Goal: Transaction & Acquisition: Purchase product/service

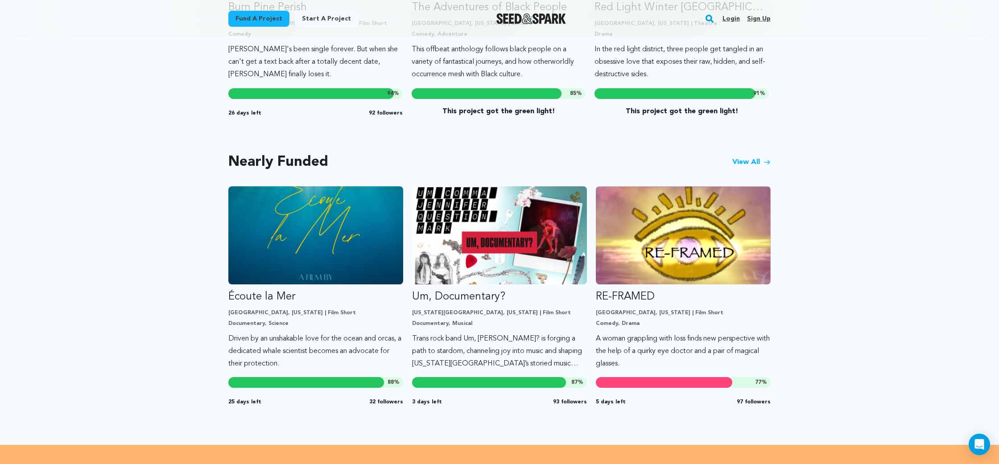
scroll to position [651, 0]
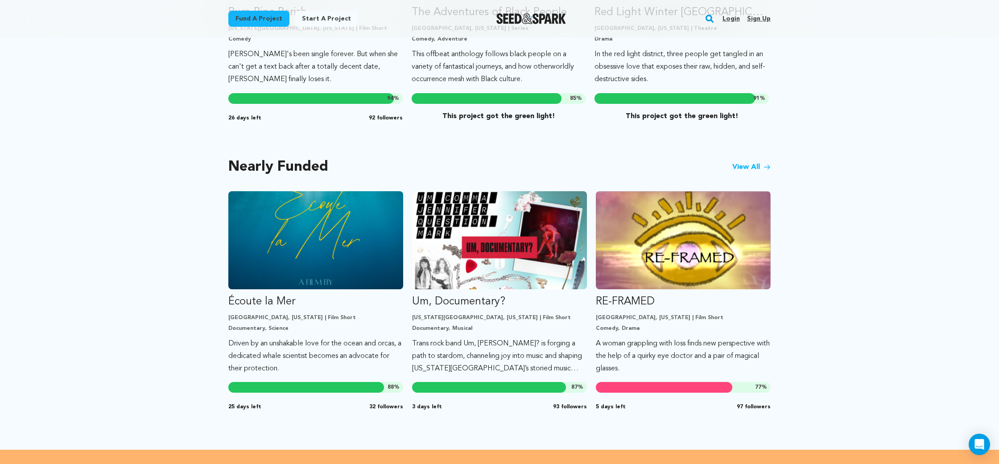
click at [758, 162] on link "View All" at bounding box center [752, 167] width 38 height 11
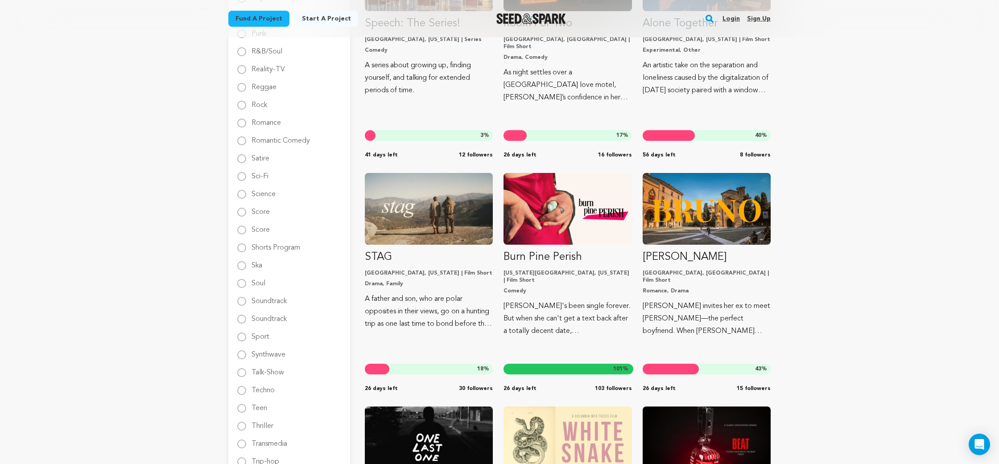
scroll to position [699, 0]
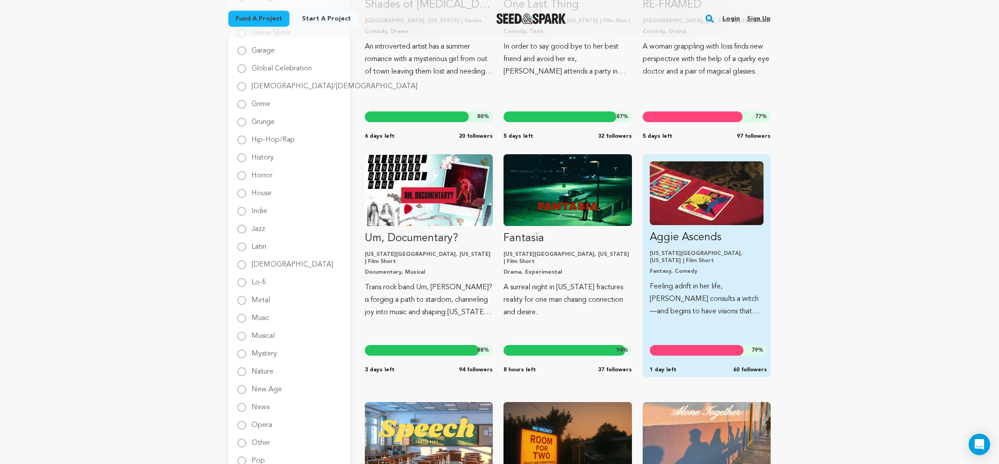
click at [701, 198] on img "Fund Aggie Ascends" at bounding box center [707, 194] width 114 height 64
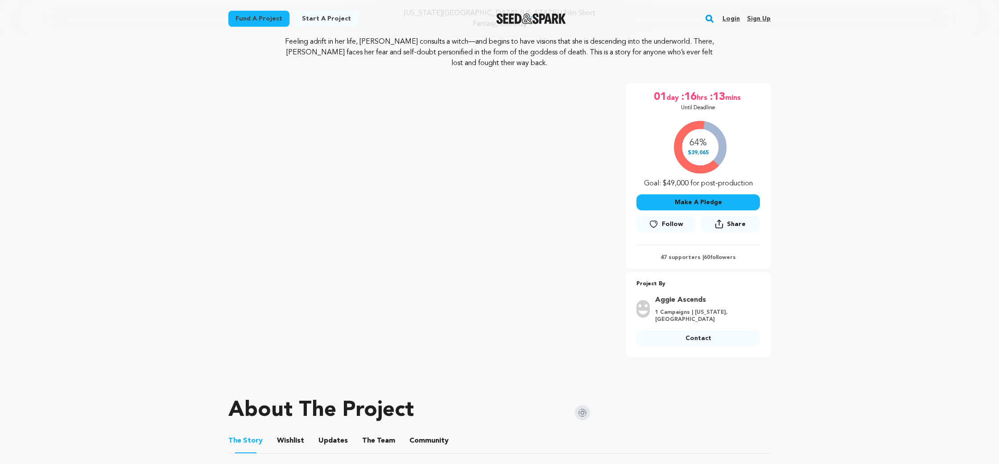
scroll to position [302, 0]
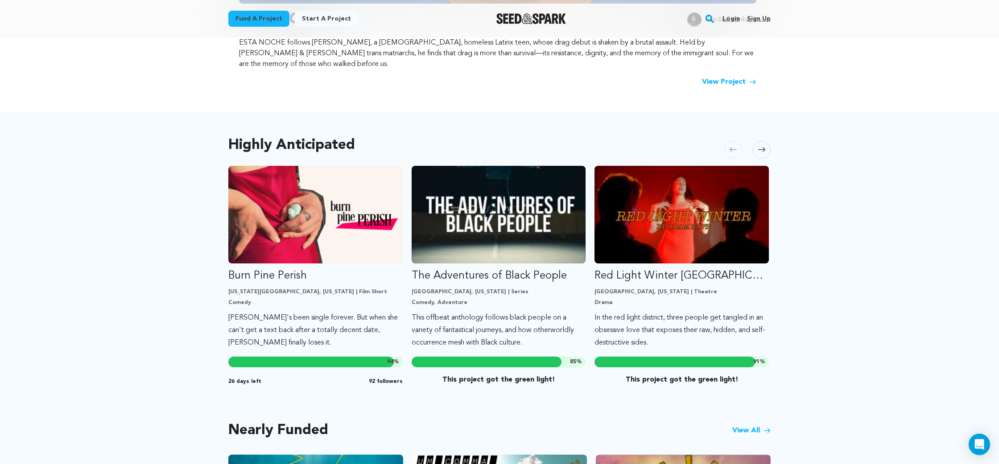
scroll to position [382, 0]
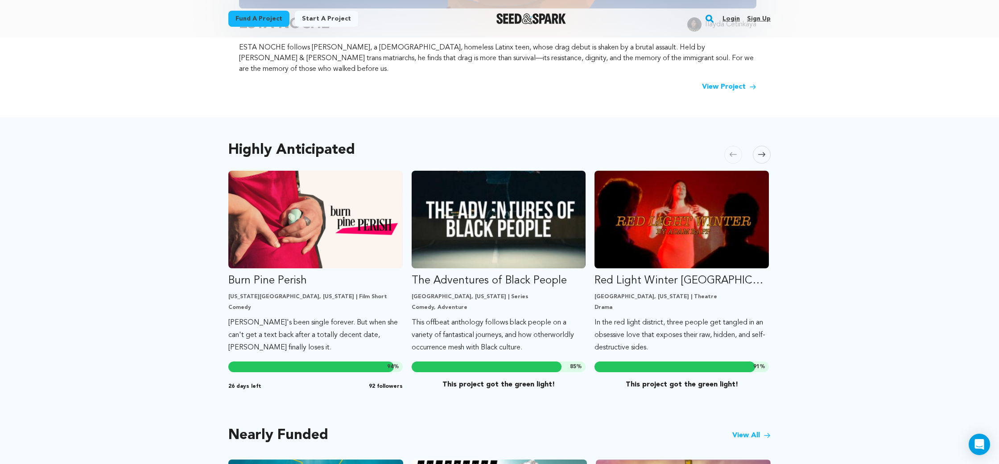
click at [763, 148] on span at bounding box center [762, 155] width 18 height 18
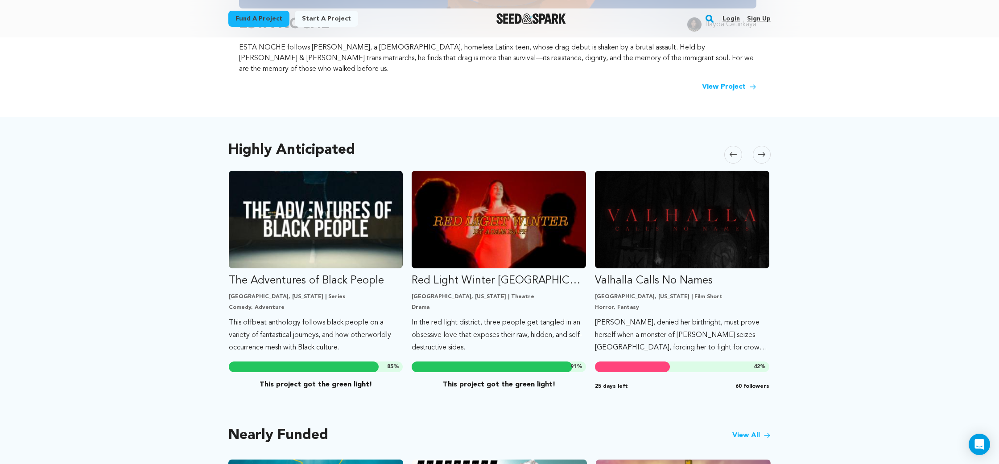
click at [763, 148] on span at bounding box center [762, 155] width 18 height 18
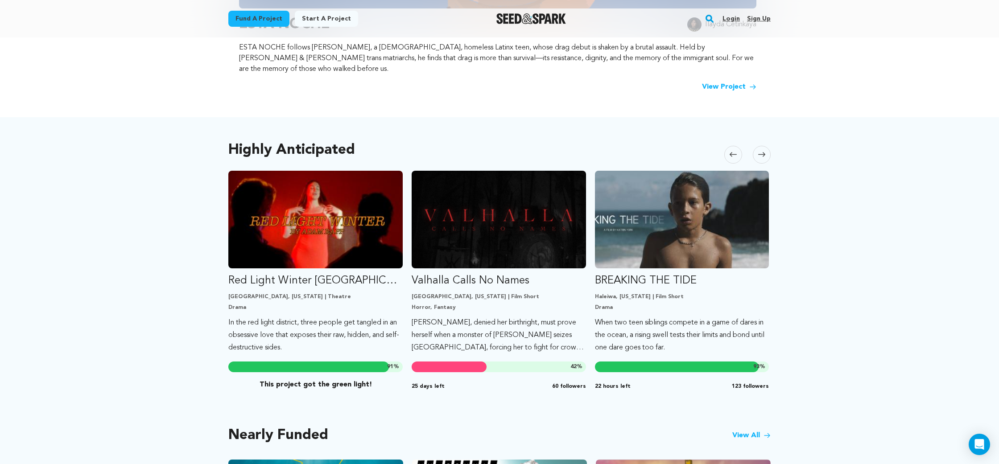
click at [763, 148] on span at bounding box center [762, 155] width 18 height 18
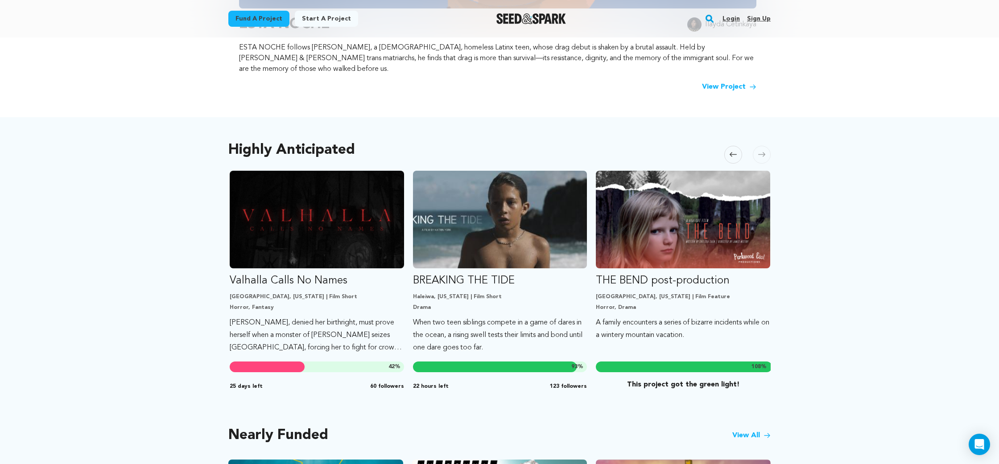
click at [763, 148] on span at bounding box center [762, 155] width 18 height 18
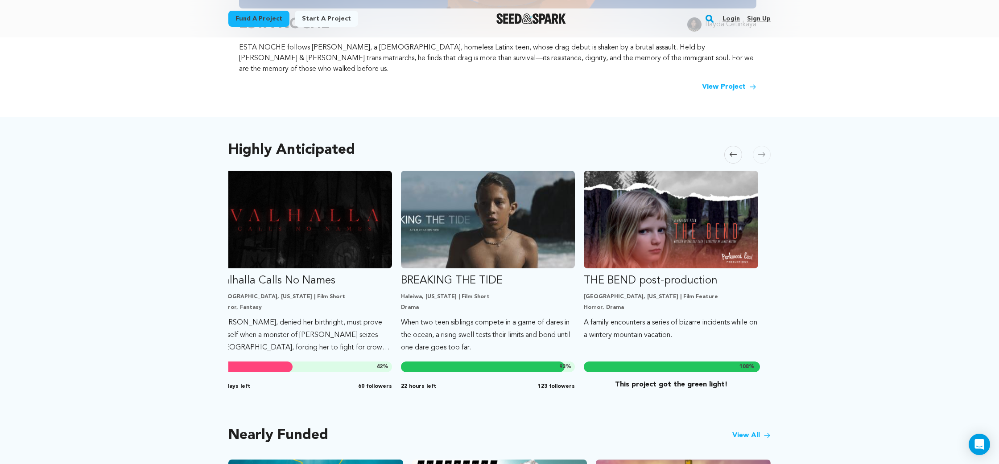
click at [736, 151] on icon at bounding box center [733, 154] width 7 height 7
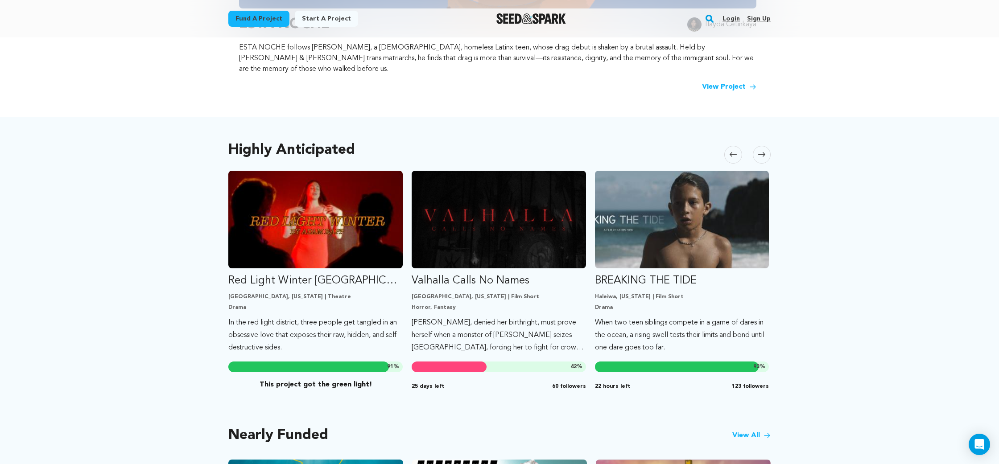
click at [736, 151] on icon at bounding box center [733, 154] width 7 height 7
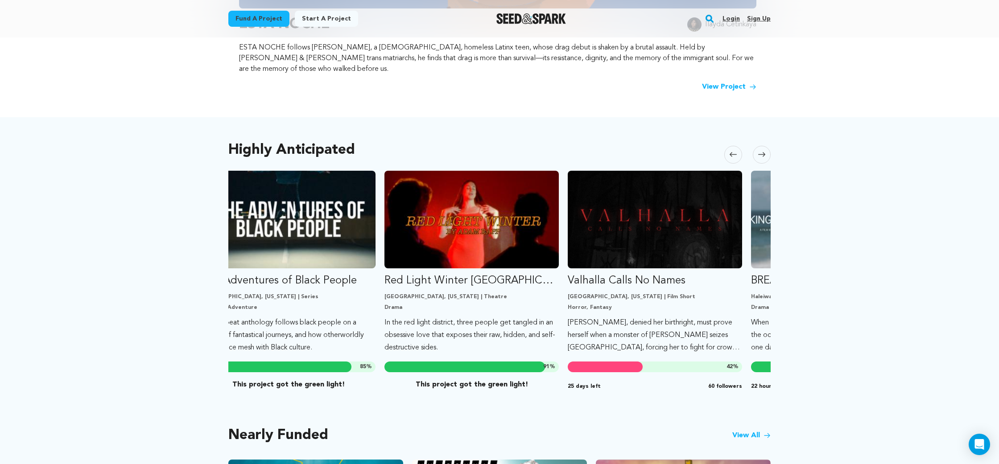
click at [736, 151] on icon at bounding box center [733, 154] width 7 height 7
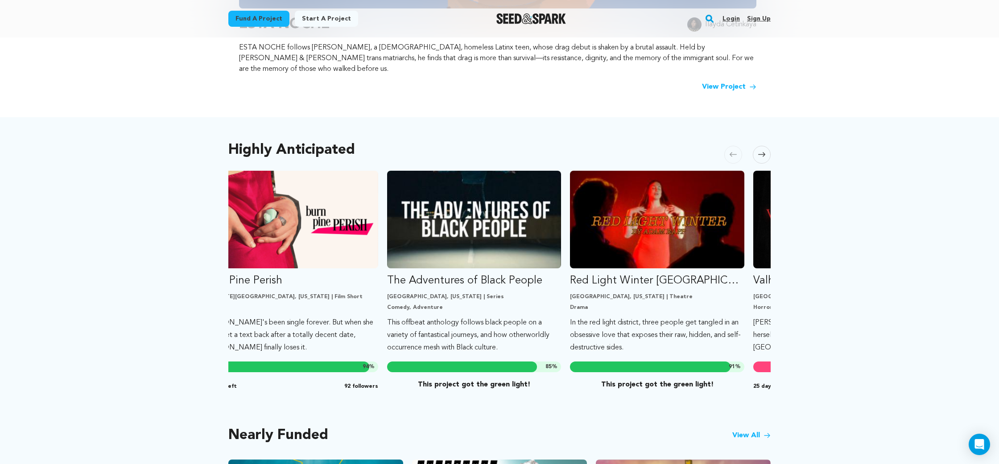
click at [736, 151] on icon at bounding box center [733, 154] width 7 height 7
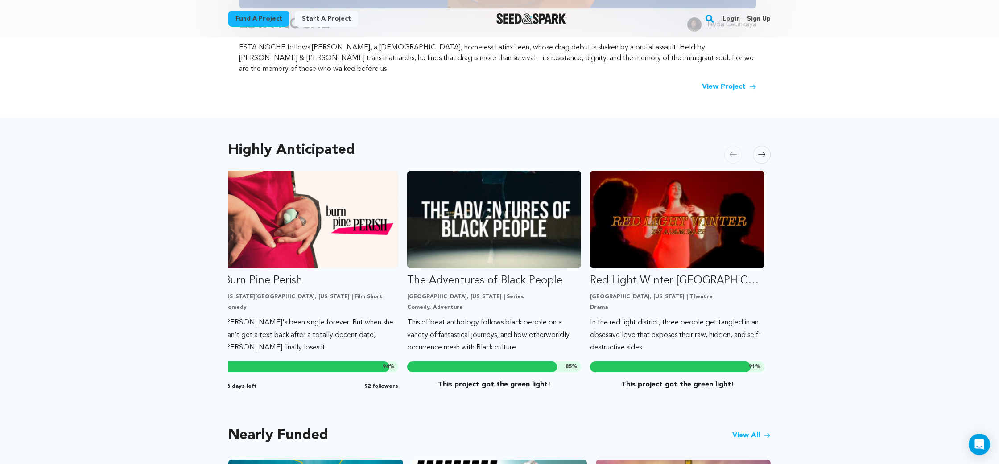
scroll to position [0, 0]
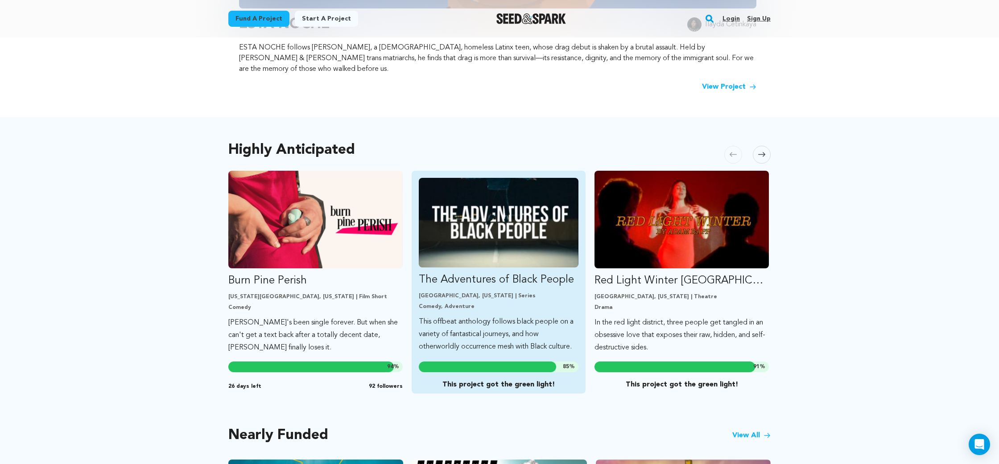
click at [474, 230] on img "Fund The Adventures of Black People" at bounding box center [499, 223] width 160 height 90
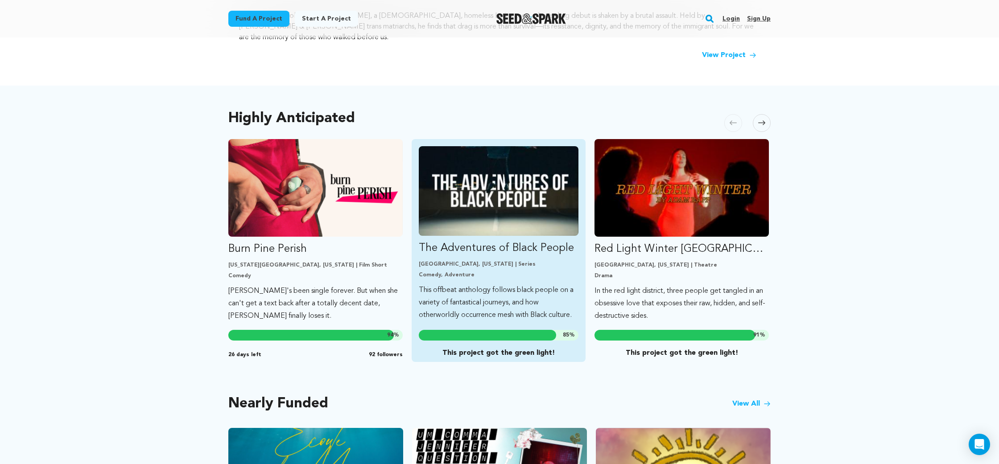
scroll to position [409, 0]
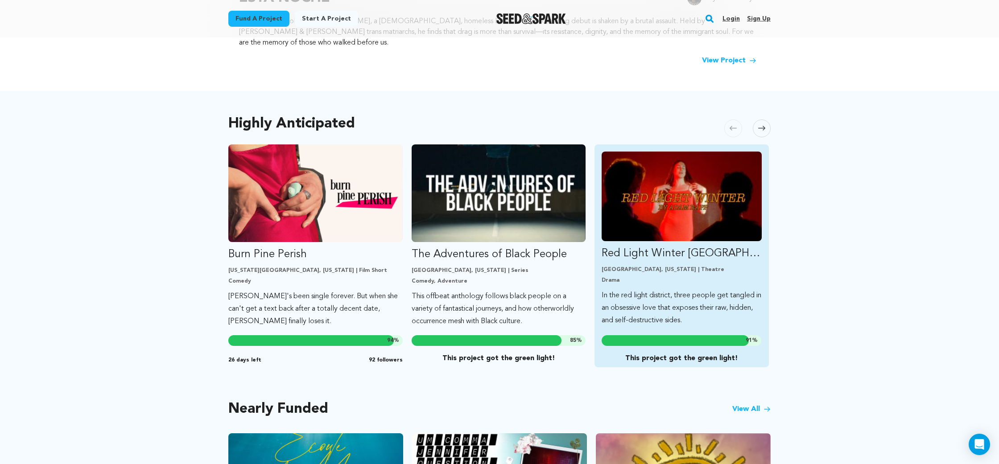
click at [723, 188] on img "Fund Red Light Winter Los Angeles" at bounding box center [682, 197] width 160 height 90
